Goal: Information Seeking & Learning: Learn about a topic

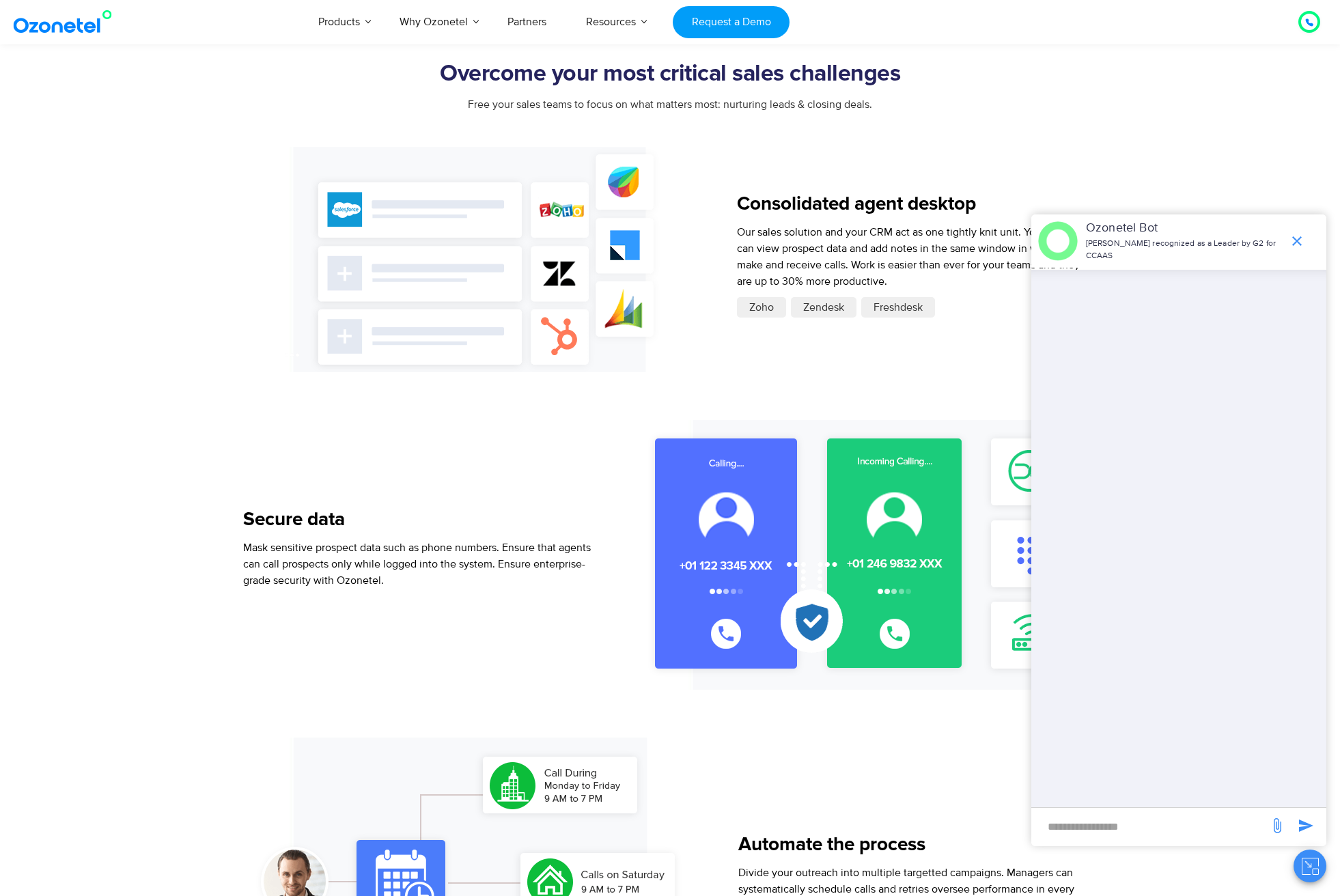
scroll to position [871, 0]
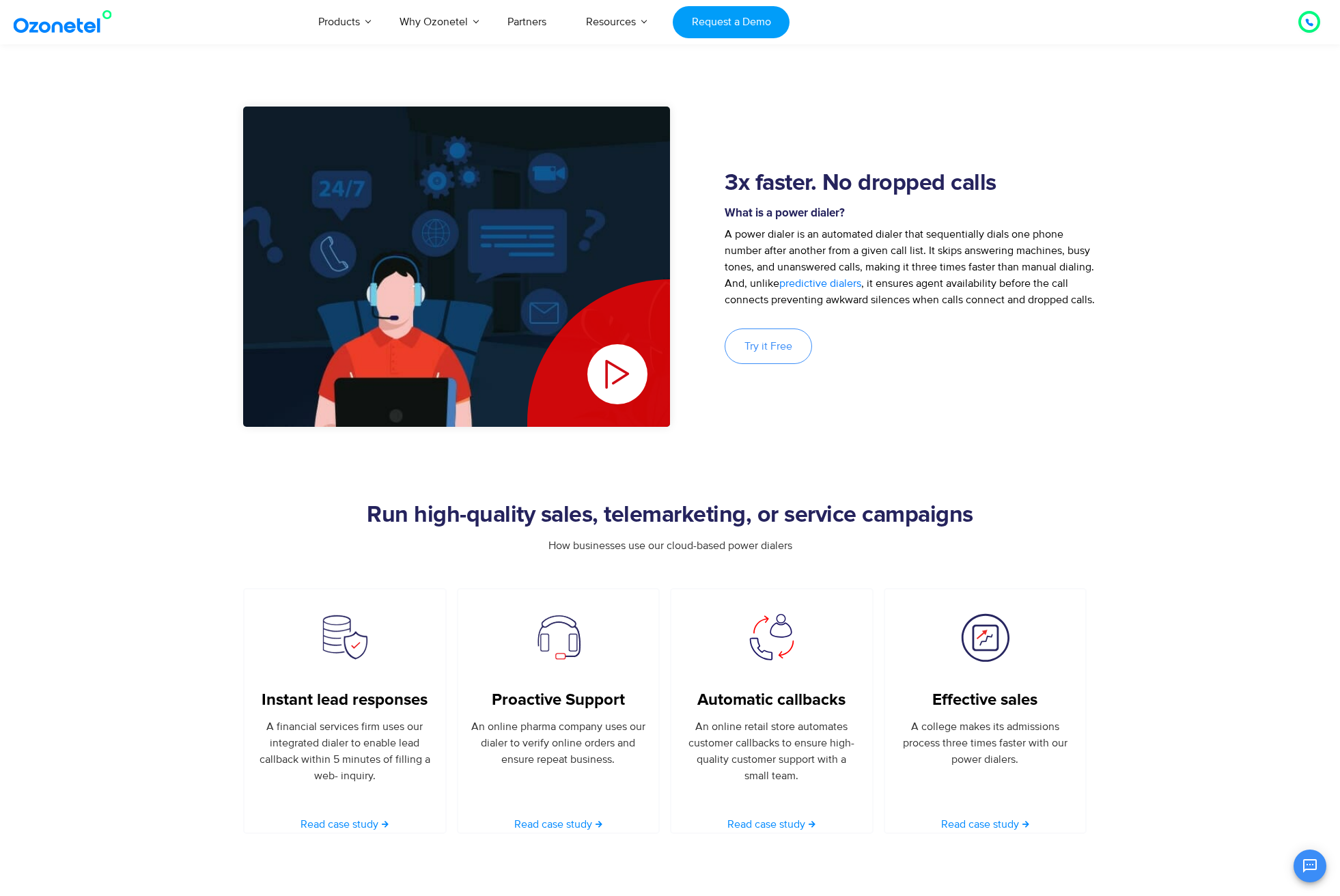
scroll to position [500, 0]
